Goal: Task Accomplishment & Management: Use online tool/utility

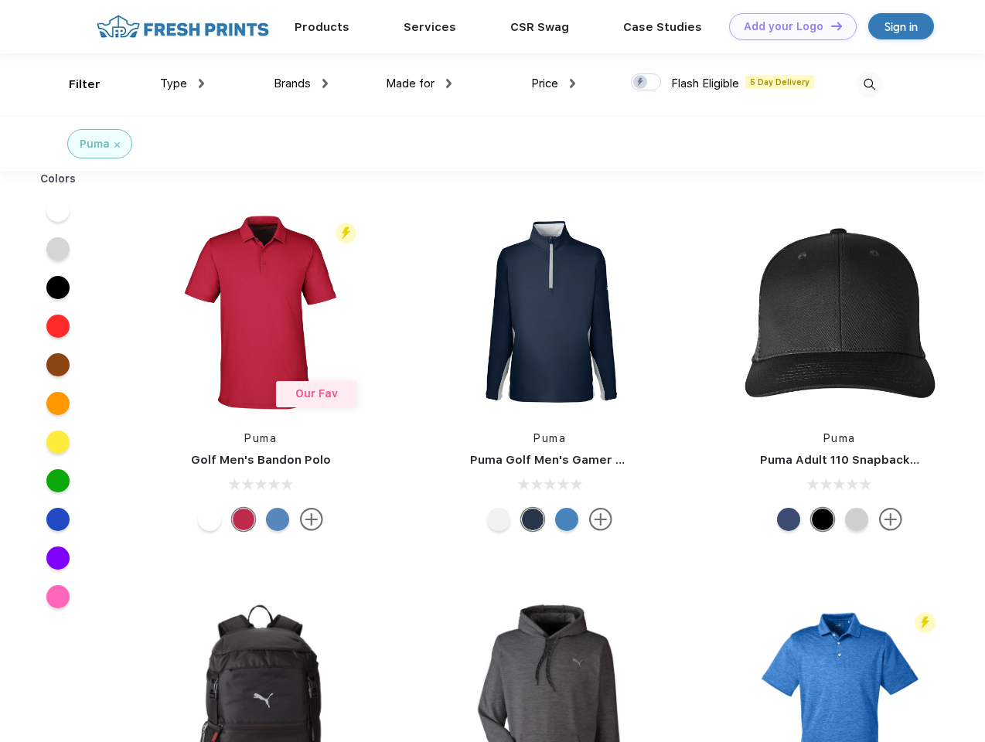
scroll to position [1, 0]
click at [787, 26] on link "Add your Logo Design Tool" at bounding box center [793, 26] width 128 height 27
click at [0, 0] on div "Design Tool" at bounding box center [0, 0] width 0 height 0
click at [830, 26] on link "Add your Logo Design Tool" at bounding box center [793, 26] width 128 height 27
click at [74, 84] on div "Filter" at bounding box center [85, 85] width 32 height 18
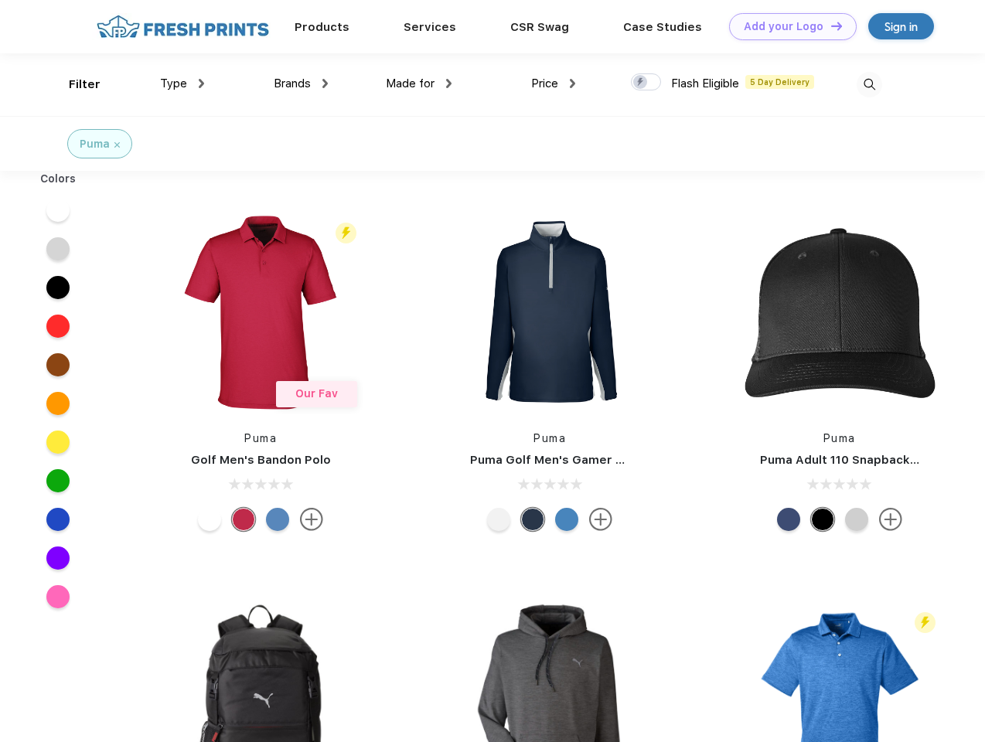
click at [183, 84] on span "Type" at bounding box center [173, 84] width 27 height 14
click at [301, 84] on span "Brands" at bounding box center [292, 84] width 37 height 14
click at [419, 84] on span "Made for" at bounding box center [410, 84] width 49 height 14
click at [554, 84] on span "Price" at bounding box center [544, 84] width 27 height 14
click at [647, 83] on div at bounding box center [646, 81] width 30 height 17
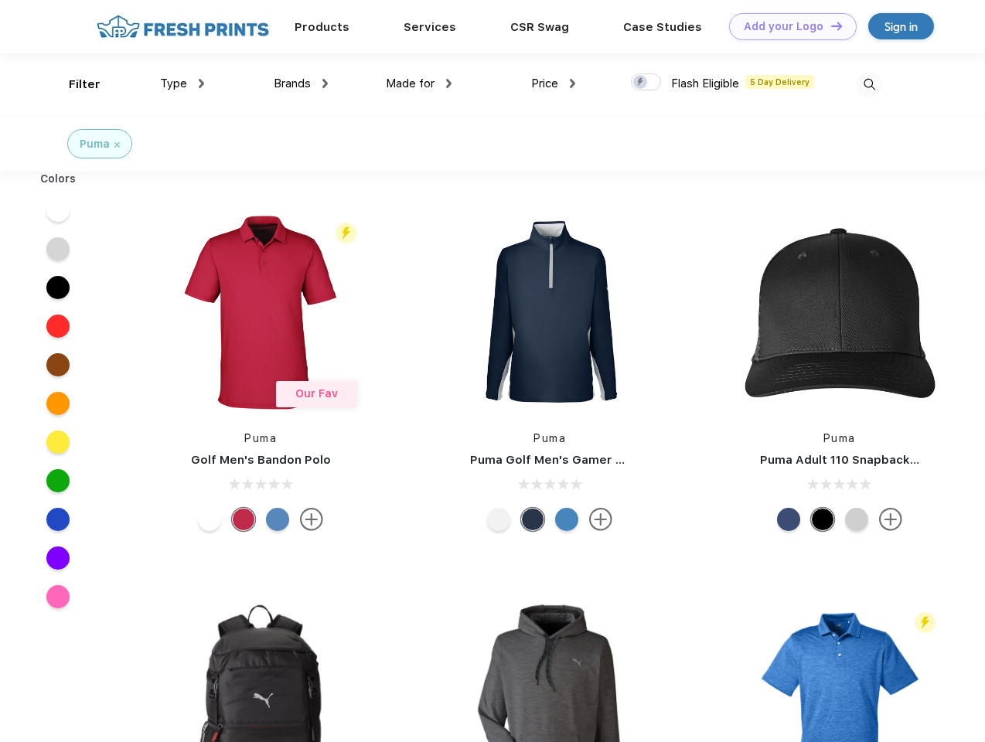
click at [641, 83] on input "checkbox" at bounding box center [636, 78] width 10 height 10
click at [869, 84] on img at bounding box center [870, 85] width 26 height 26
